Goal: Check status: Check status

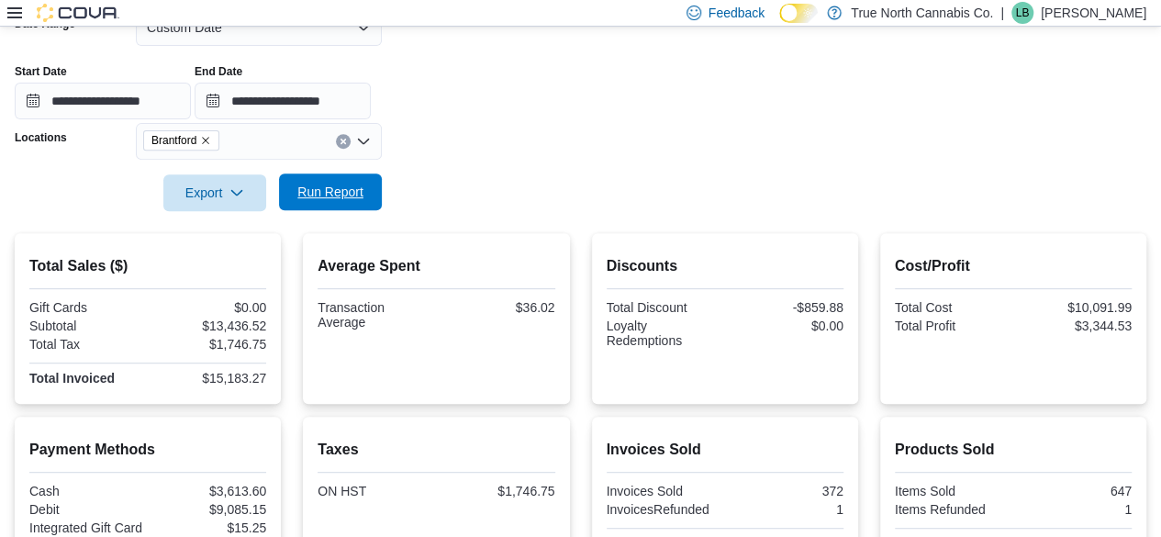
scroll to position [275, 0]
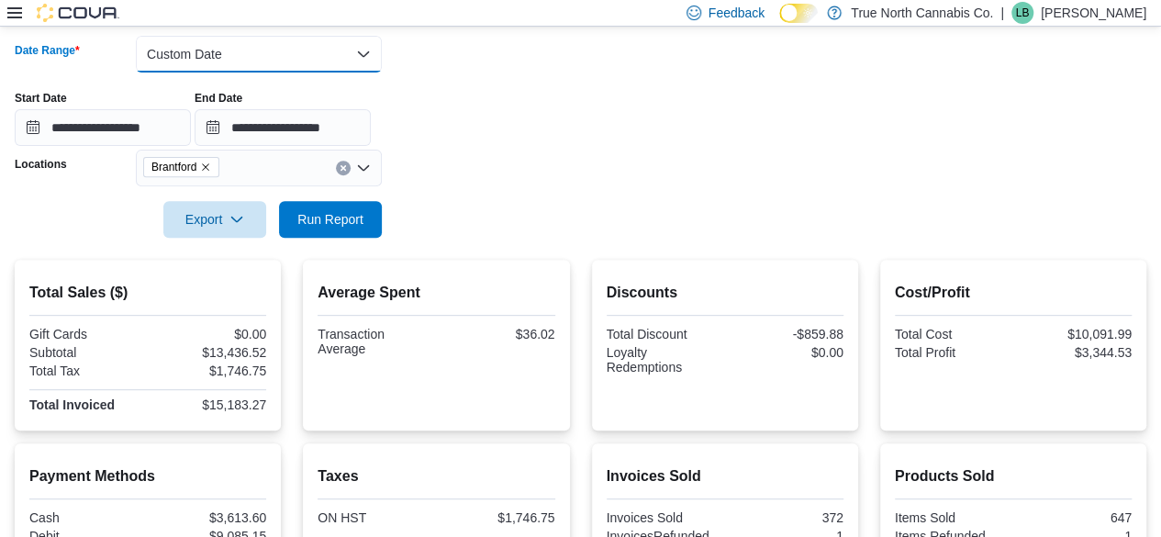
click at [287, 64] on button "Custom Date" at bounding box center [259, 54] width 246 height 37
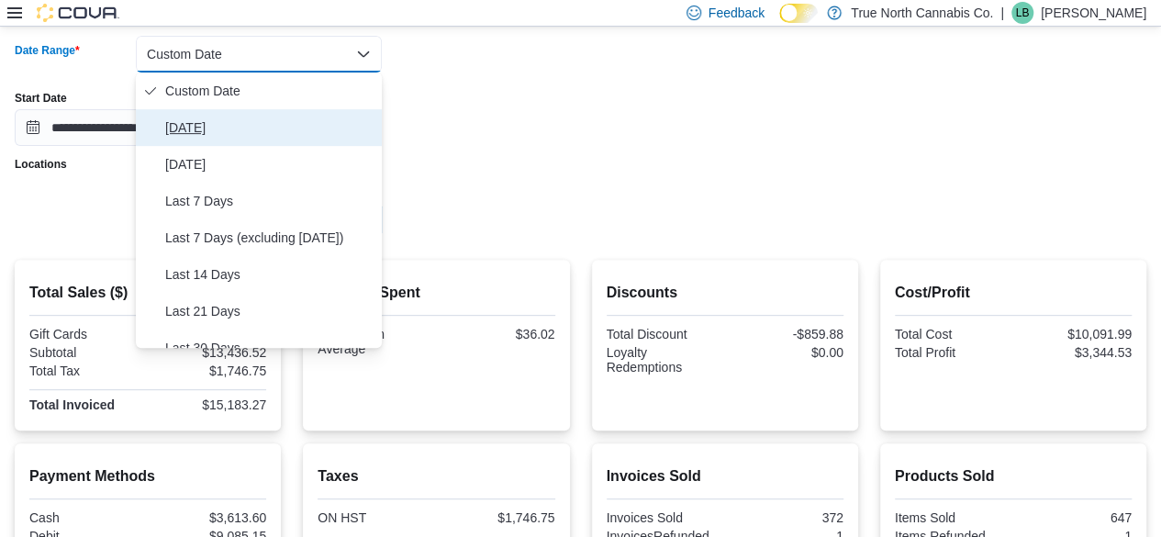
click at [199, 122] on span "[DATE]" at bounding box center [269, 128] width 209 height 22
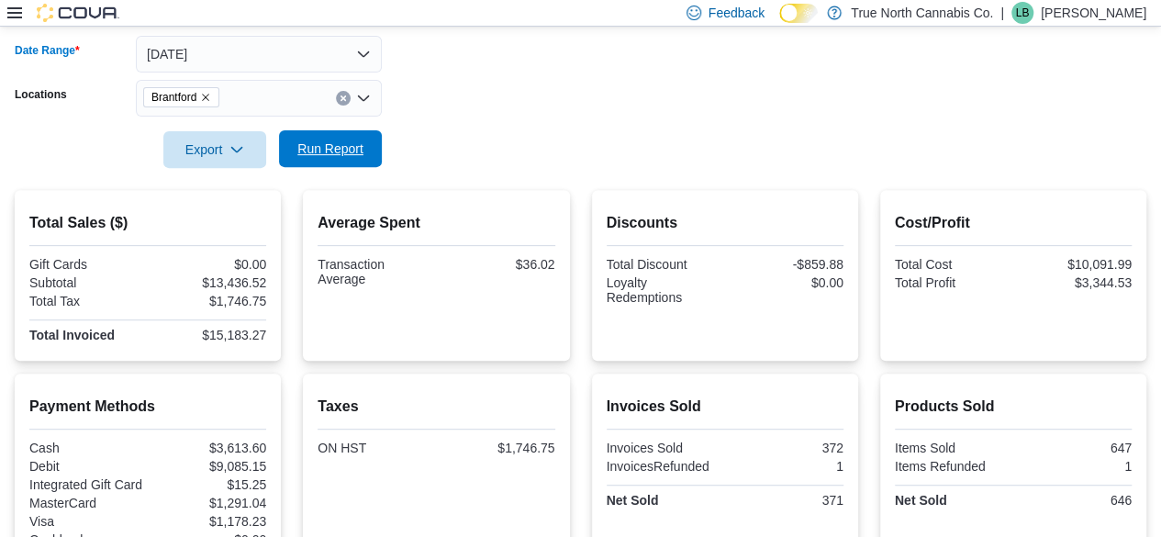
click at [329, 151] on span "Run Report" at bounding box center [330, 149] width 66 height 18
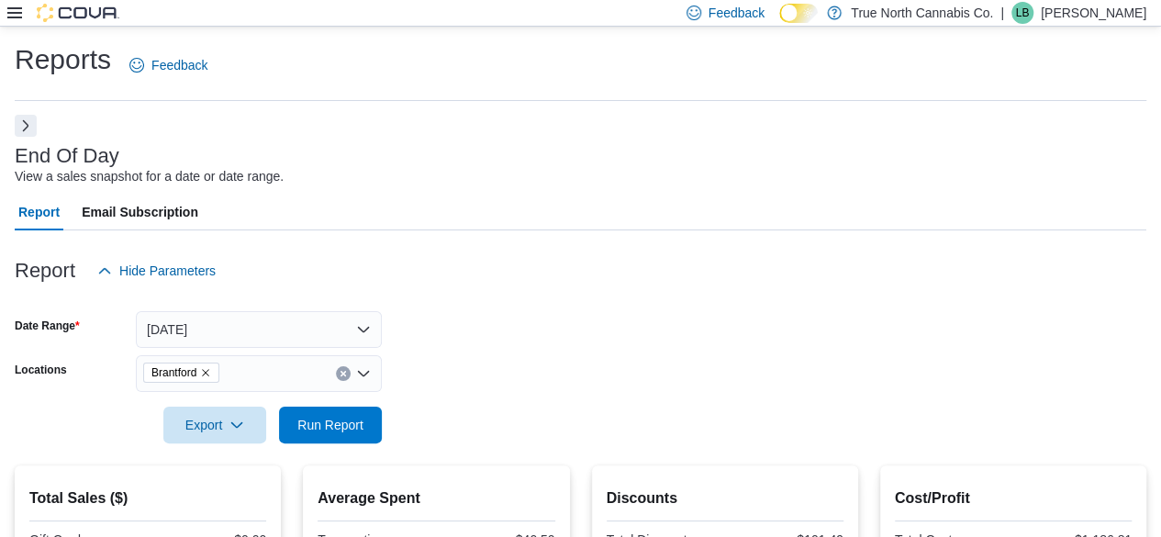
click at [28, 129] on button "Next" at bounding box center [26, 126] width 22 height 22
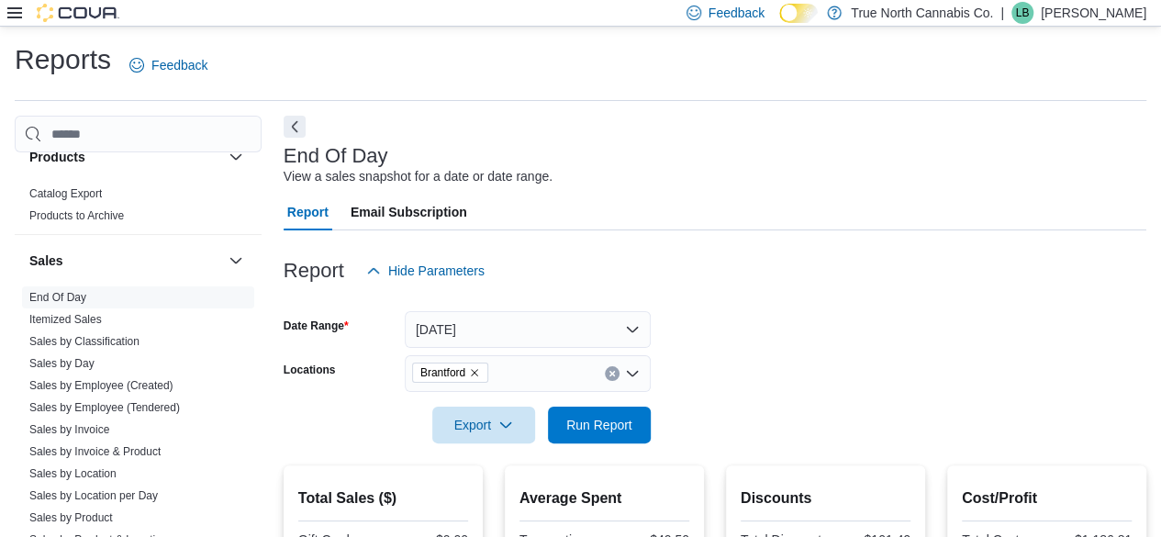
scroll to position [1285, 0]
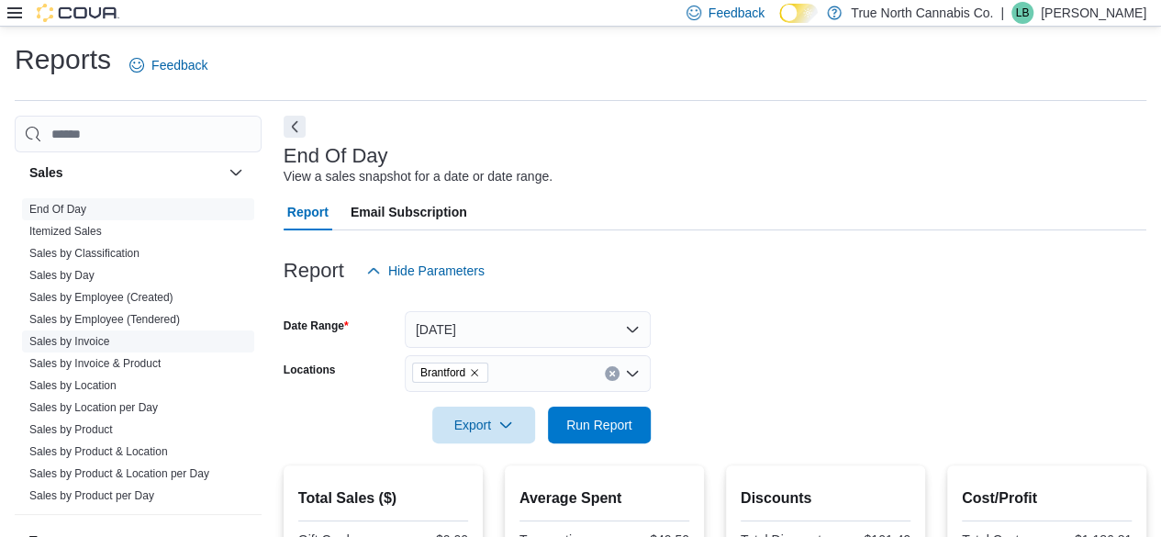
click at [91, 334] on span "Sales by Invoice" at bounding box center [69, 341] width 80 height 15
click at [94, 335] on link "Sales by Invoice" at bounding box center [69, 341] width 80 height 13
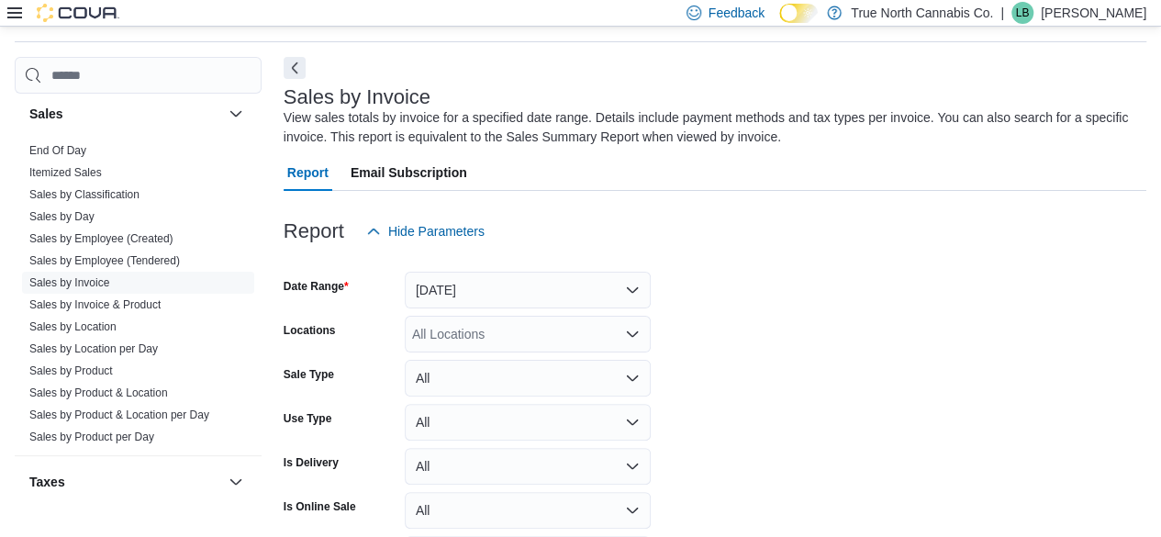
scroll to position [62, 0]
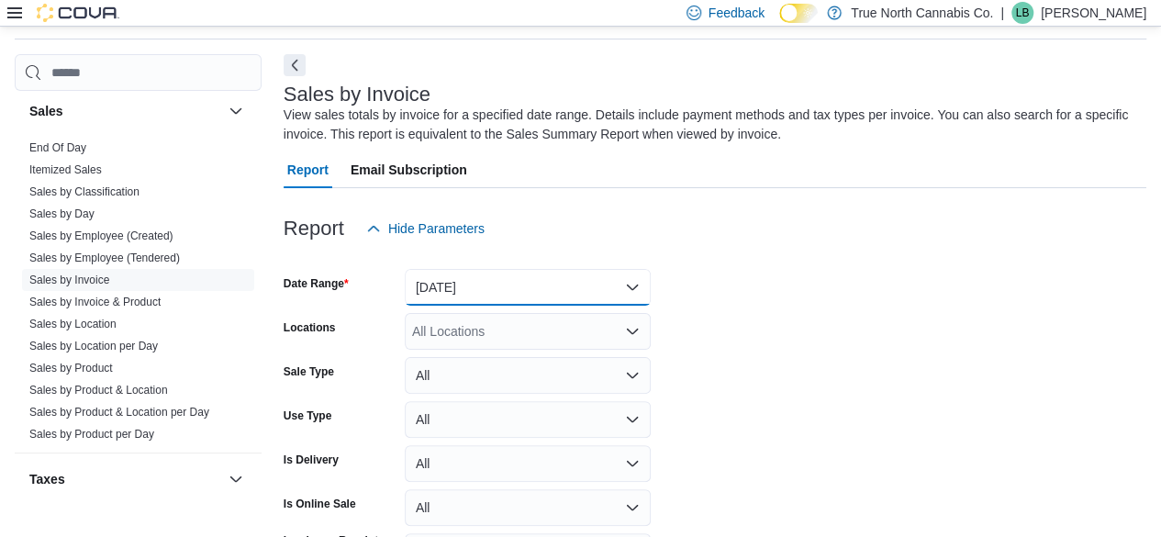
click at [480, 291] on button "[DATE]" at bounding box center [528, 287] width 246 height 37
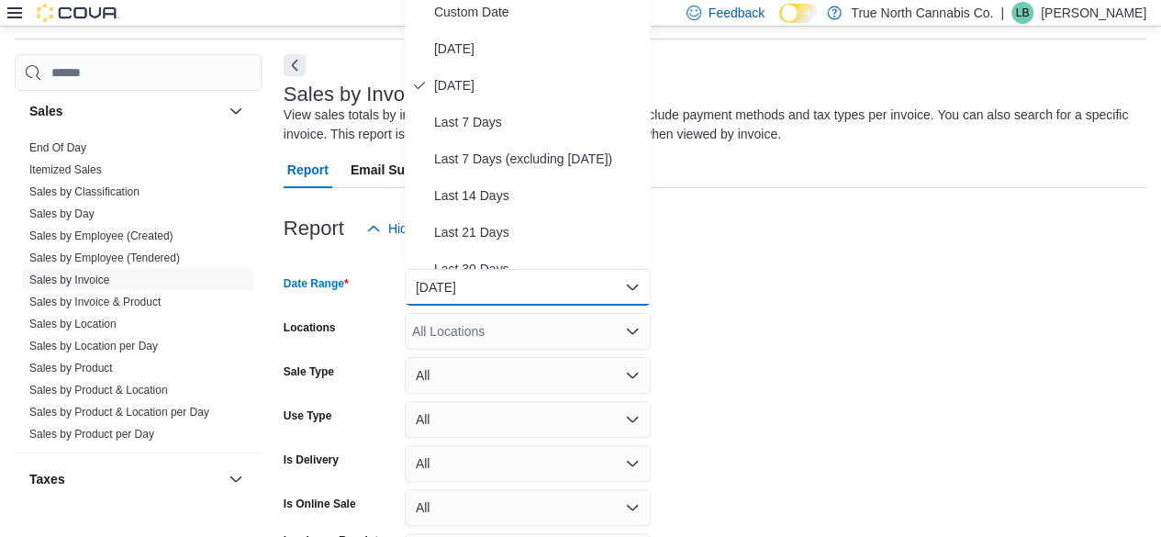
scroll to position [55, 0]
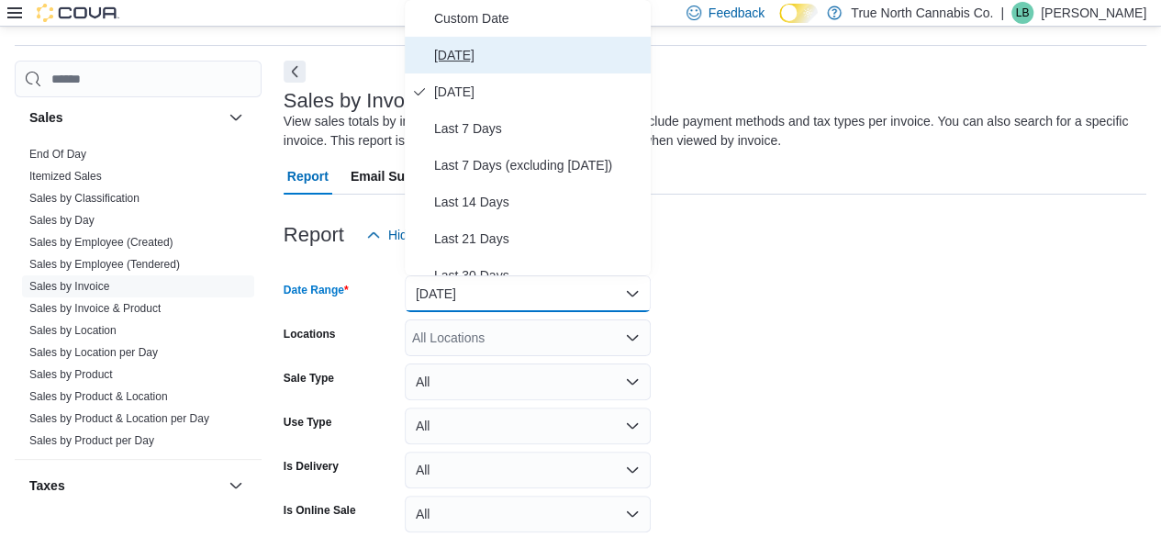
click at [461, 52] on span "[DATE]" at bounding box center [538, 55] width 209 height 22
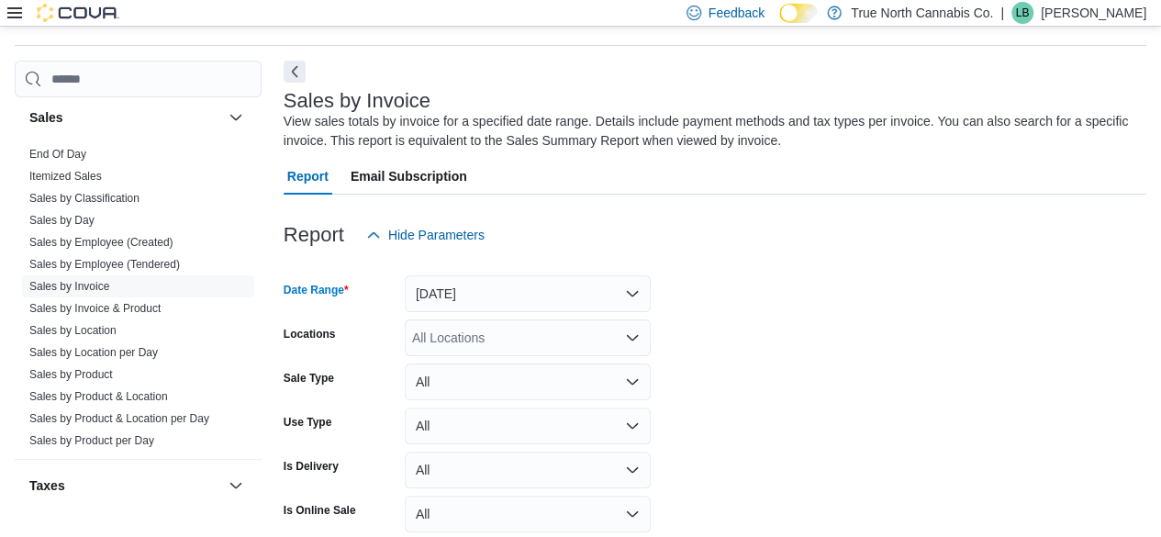
click at [514, 331] on div "All Locations" at bounding box center [528, 337] width 246 height 37
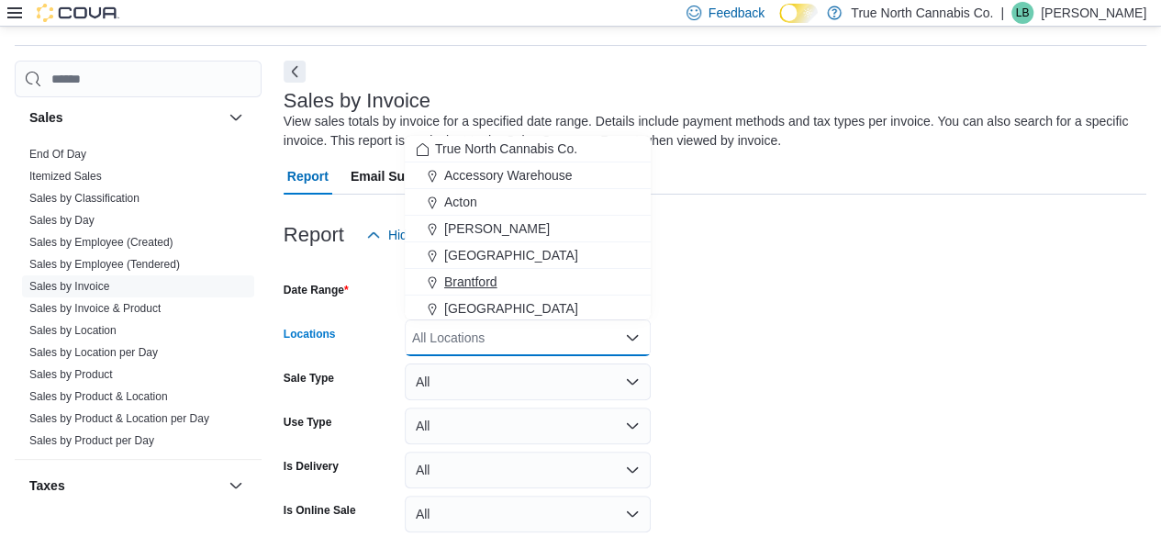
click at [464, 280] on span "Brantford" at bounding box center [470, 282] width 53 height 18
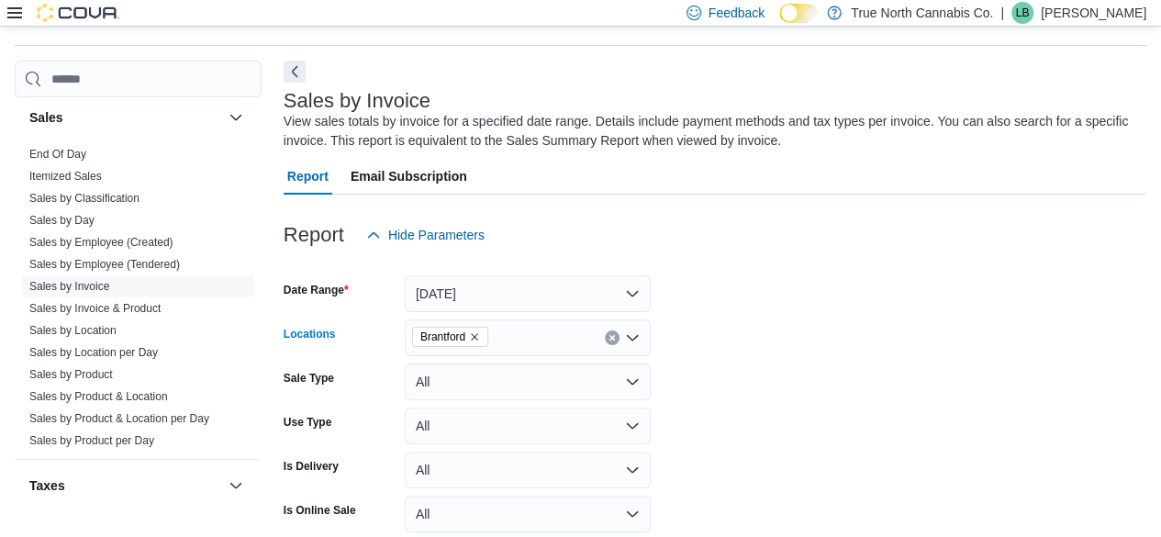
scroll to position [182, 0]
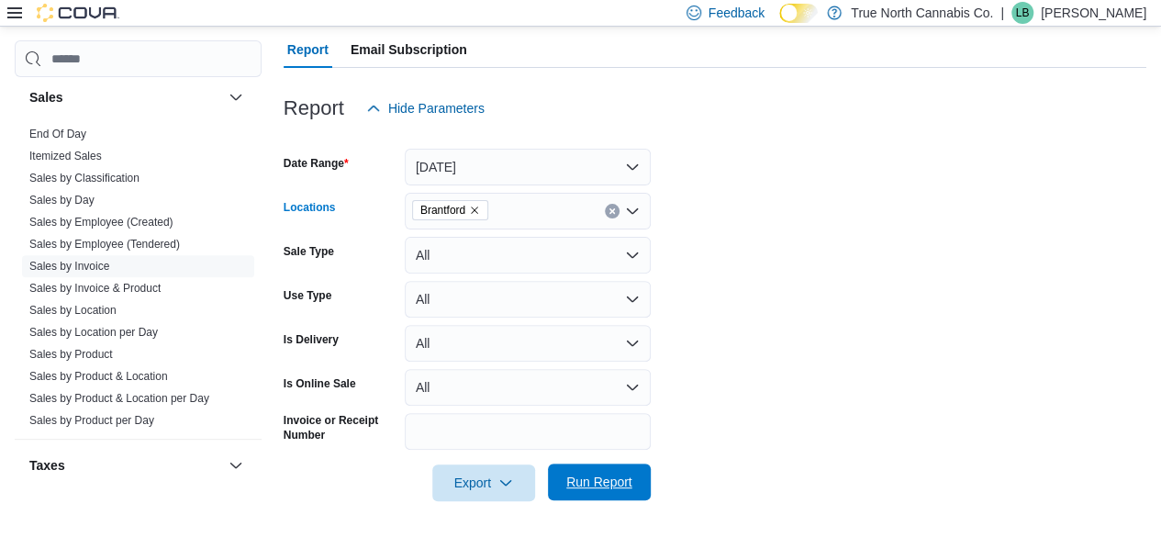
click at [613, 483] on span "Run Report" at bounding box center [599, 482] width 66 height 18
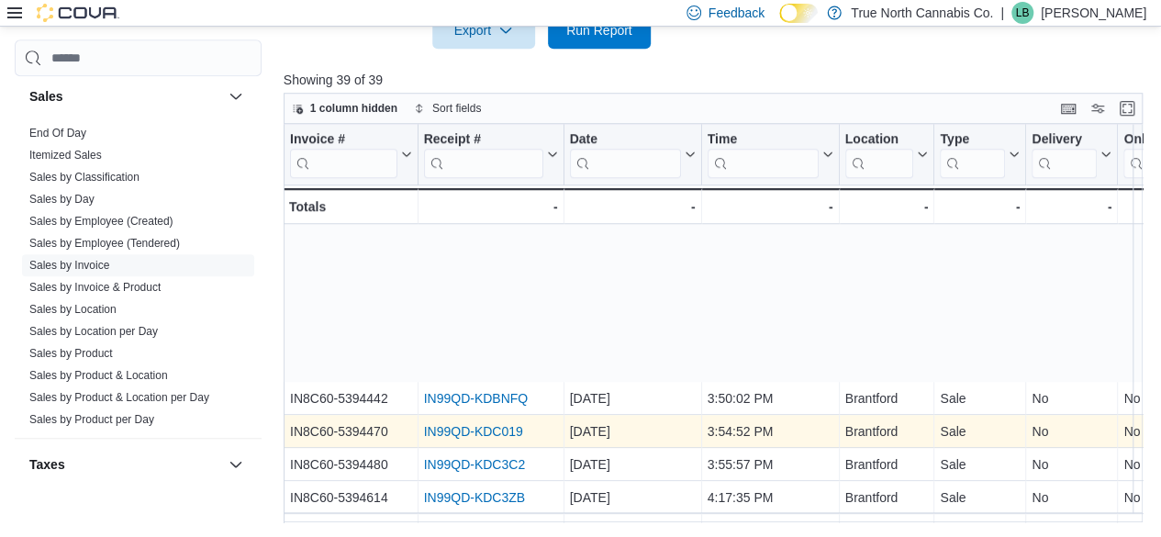
scroll to position [999, 0]
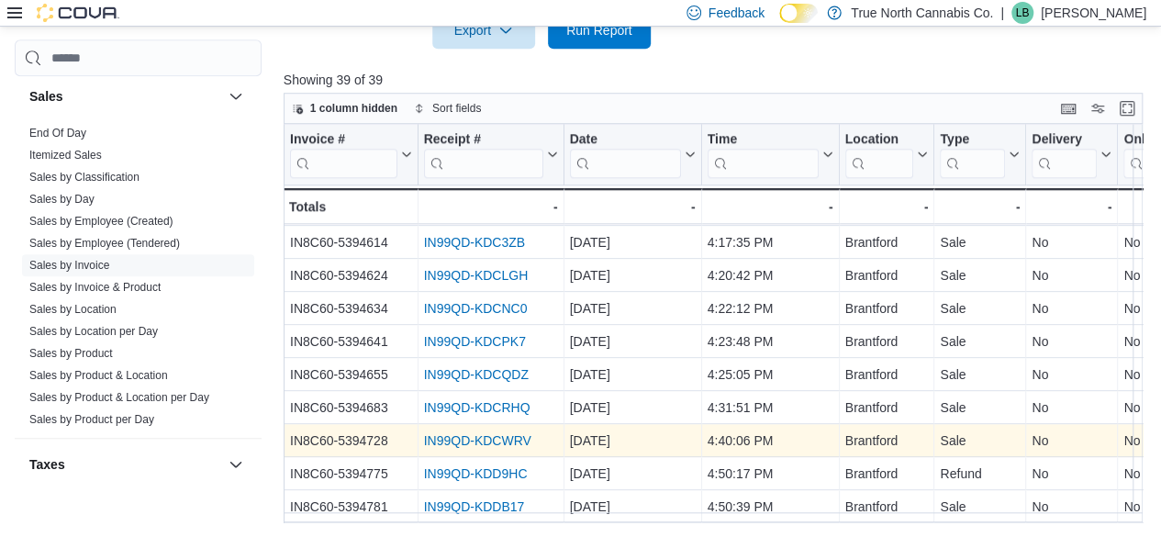
click at [493, 433] on link "IN99QD-KDCWRV" at bounding box center [476, 440] width 107 height 15
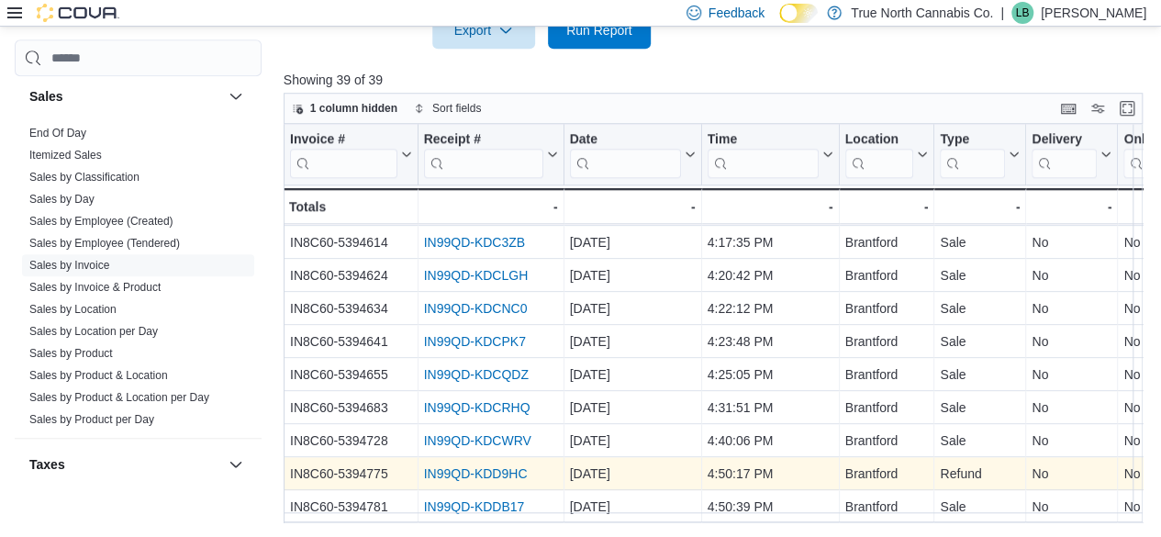
click at [483, 466] on link "IN99QD-KDD9HC" at bounding box center [475, 473] width 104 height 15
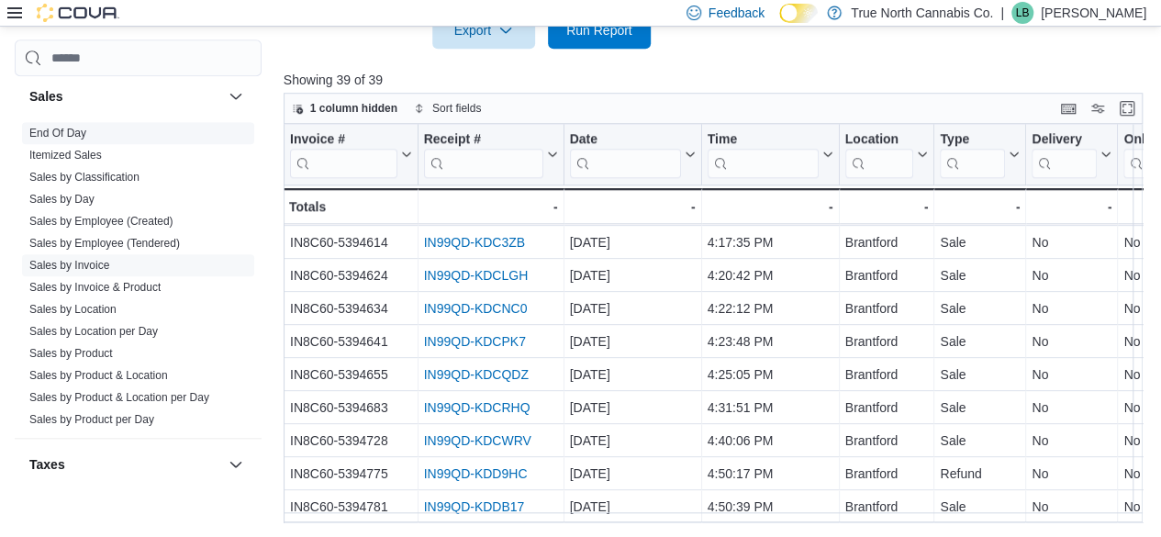
click at [48, 129] on link "End Of Day" at bounding box center [57, 133] width 57 height 13
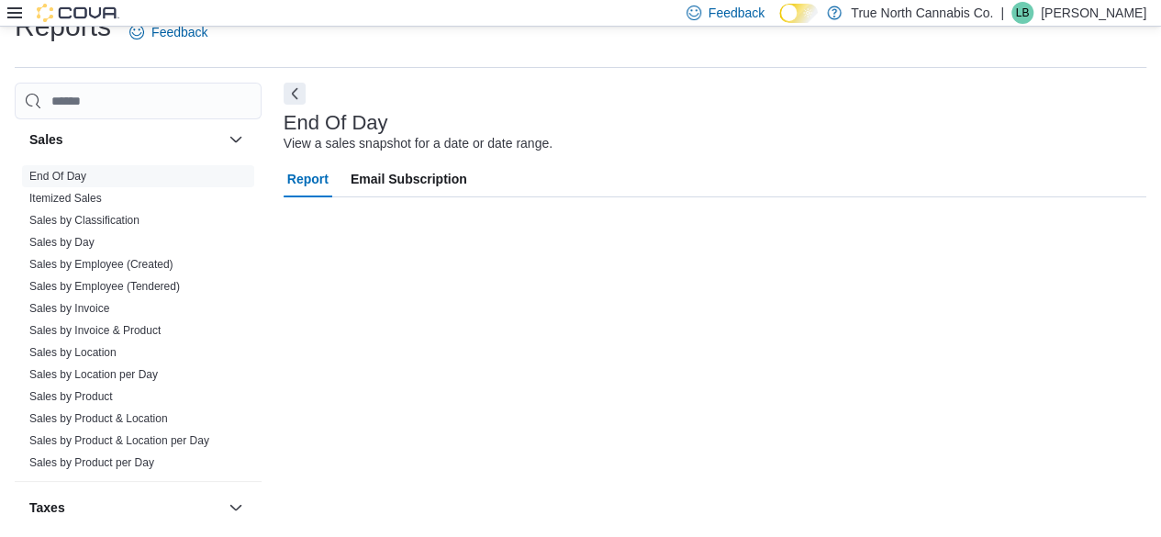
scroll to position [33, 0]
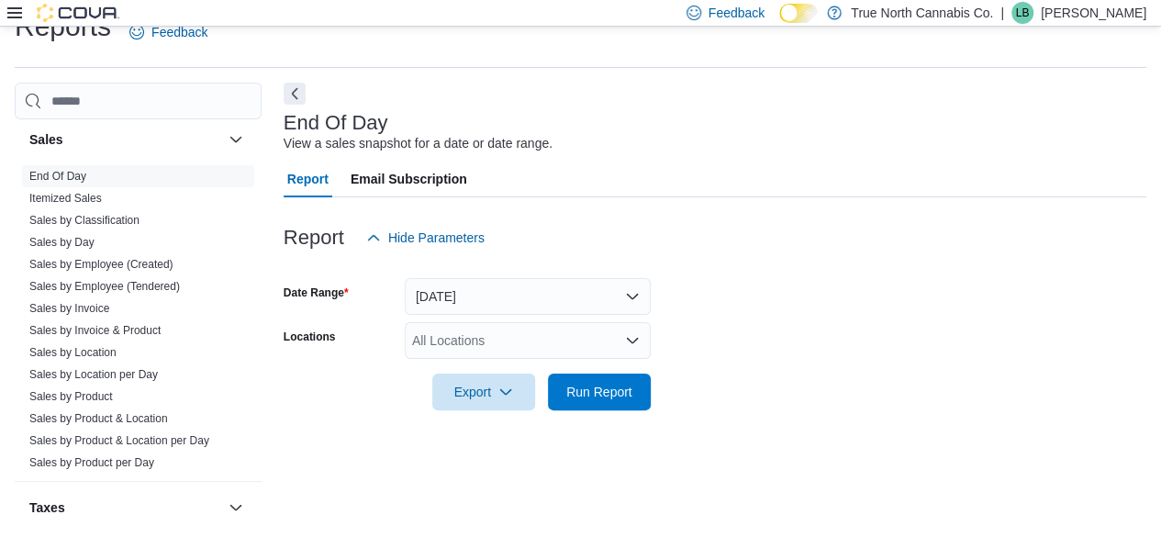
click at [496, 353] on div "All Locations" at bounding box center [528, 340] width 246 height 37
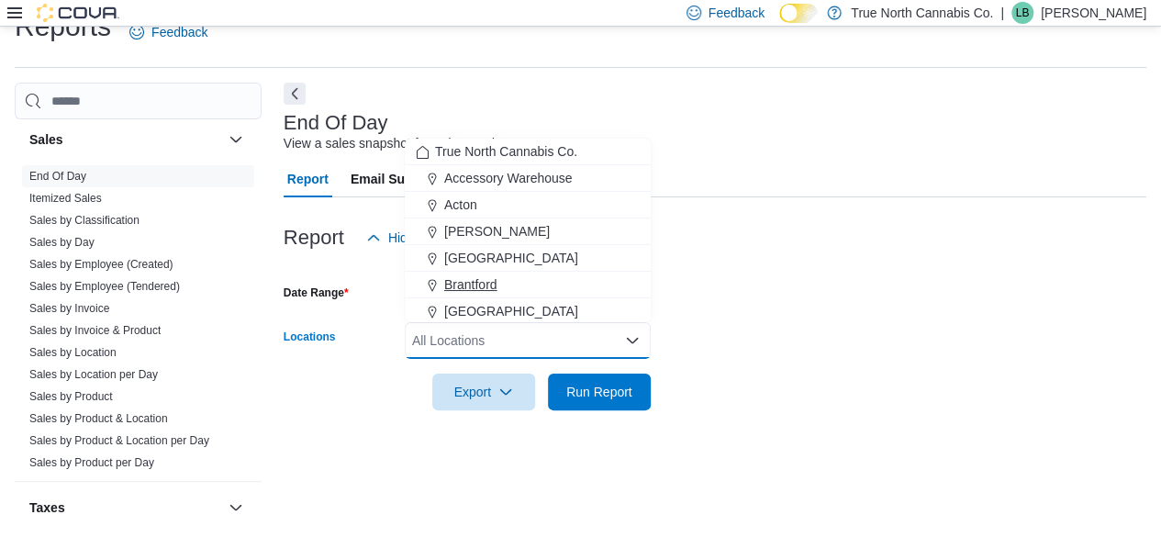
click at [517, 288] on div "Brantford" at bounding box center [528, 284] width 224 height 18
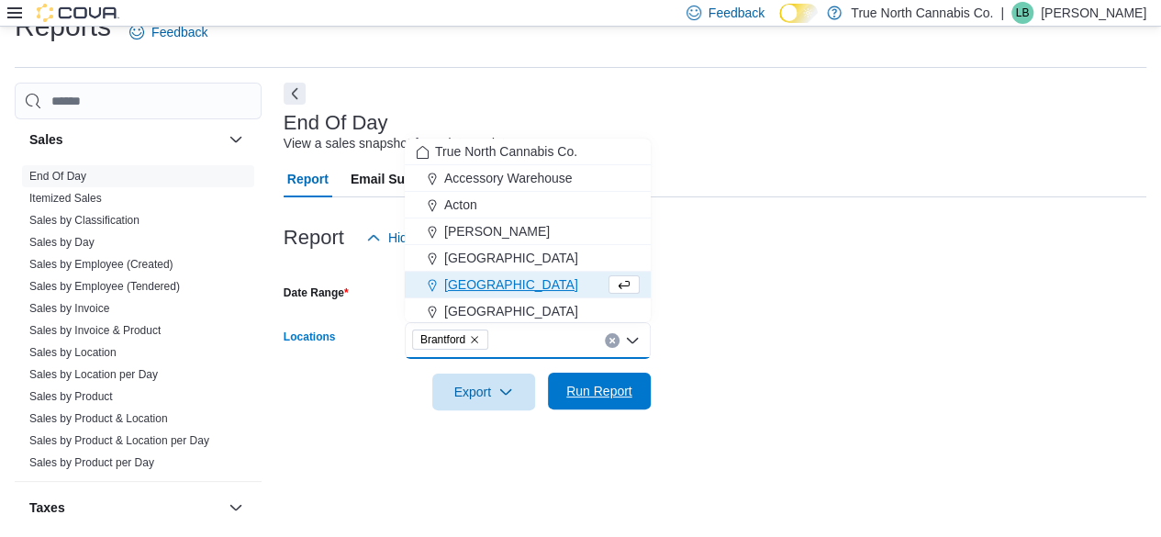
click at [573, 376] on span "Run Report" at bounding box center [599, 391] width 81 height 37
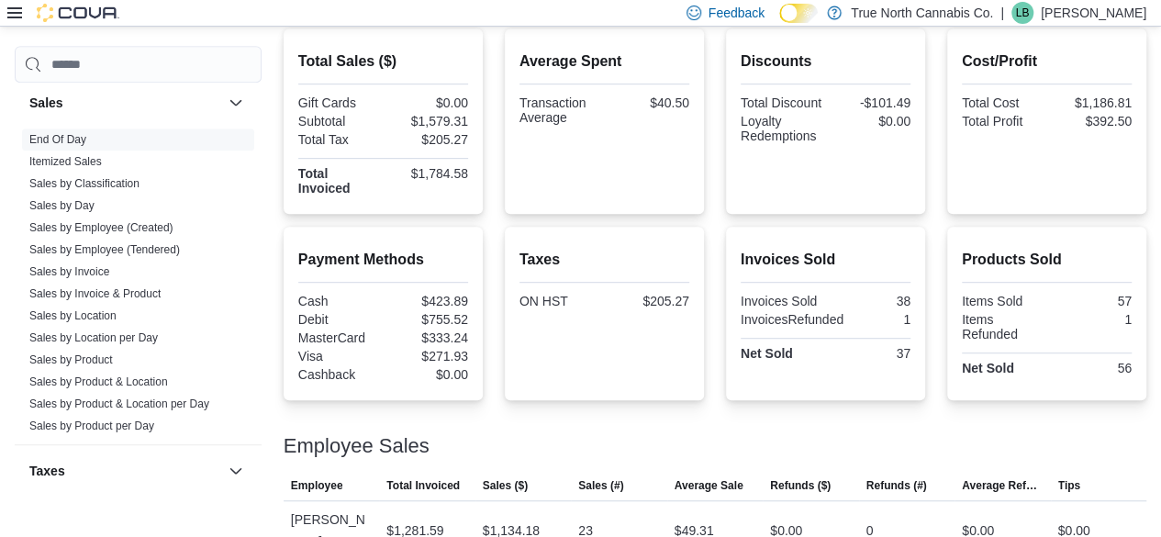
scroll to position [398, 0]
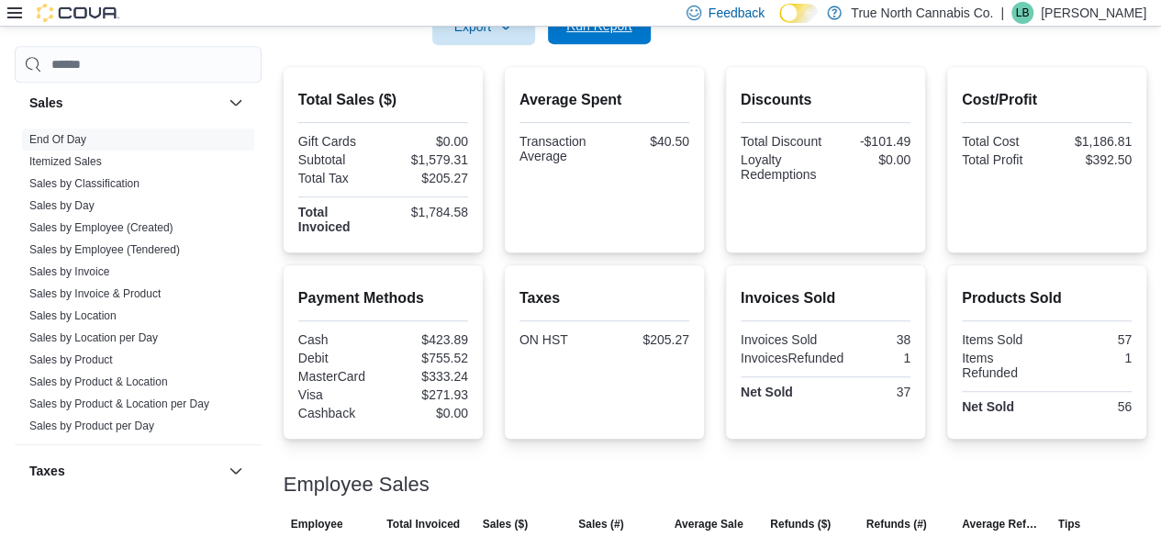
click at [589, 34] on span "Run Report" at bounding box center [599, 26] width 66 height 18
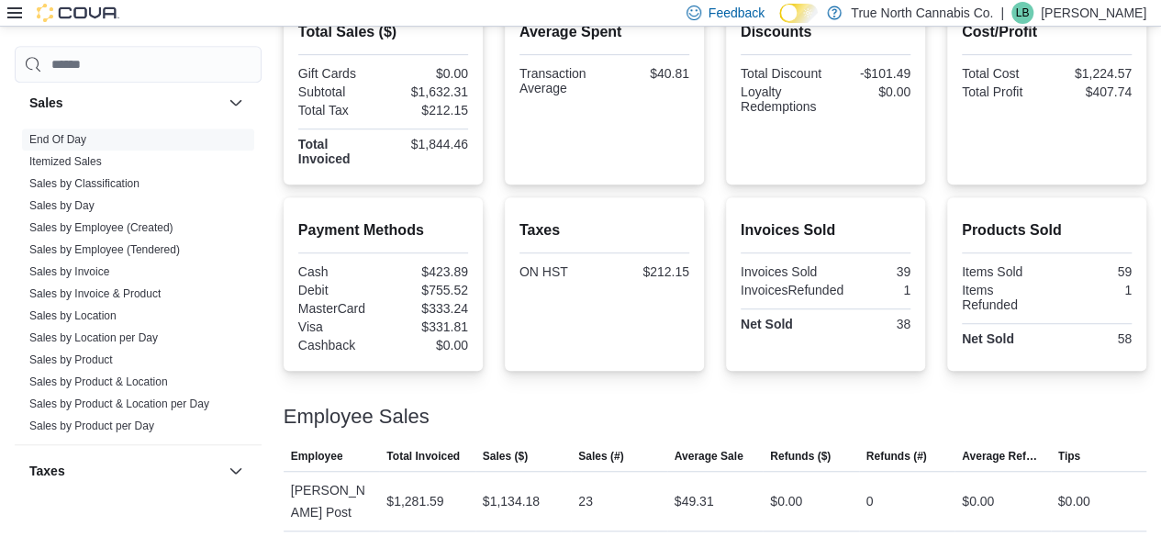
scroll to position [490, 0]
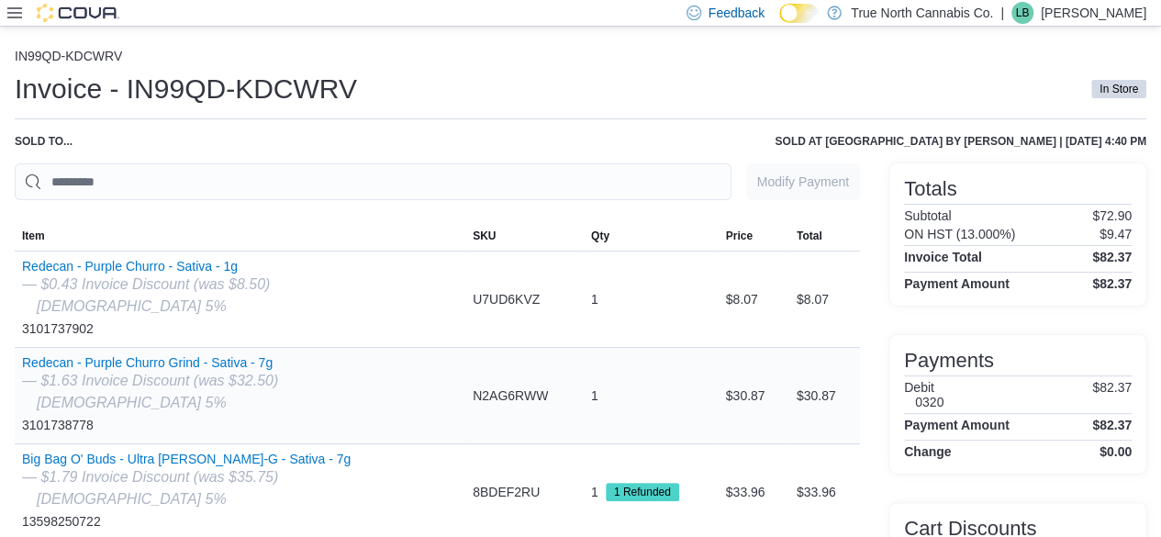
click at [840, 388] on div "$30.87" at bounding box center [824, 395] width 71 height 37
